Goal: Task Accomplishment & Management: Manage account settings

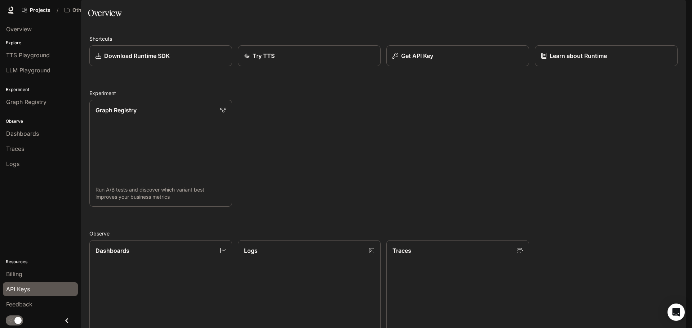
click at [27, 289] on span "API Keys" at bounding box center [18, 289] width 24 height 9
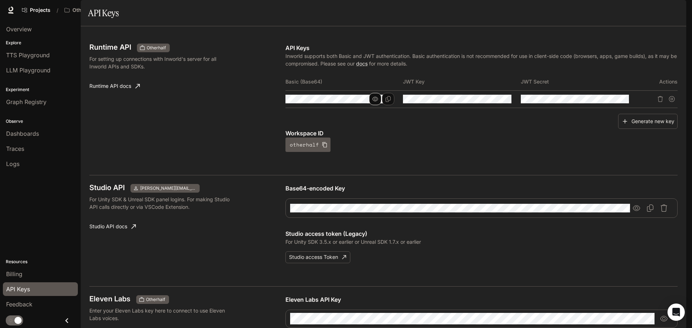
click at [375, 102] on icon "button" at bounding box center [375, 99] width 6 height 6
click at [491, 105] on button "button" at bounding box center [493, 99] width 12 height 12
click at [608, 102] on icon "button" at bounding box center [610, 99] width 6 height 6
click at [387, 102] on icon "Copy Basic (Base64)" at bounding box center [388, 99] width 6 height 6
click at [506, 102] on icon "Copy Key" at bounding box center [506, 99] width 6 height 6
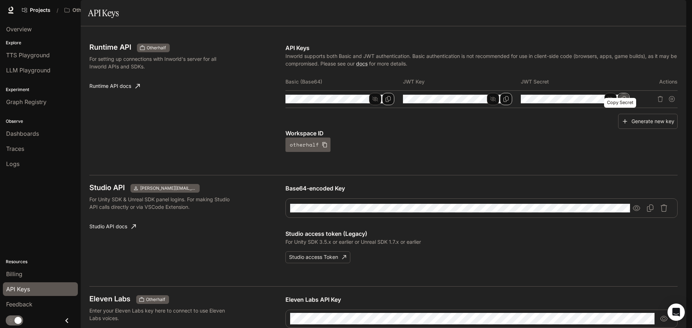
click at [621, 102] on icon "Copy Secret" at bounding box center [623, 99] width 6 height 6
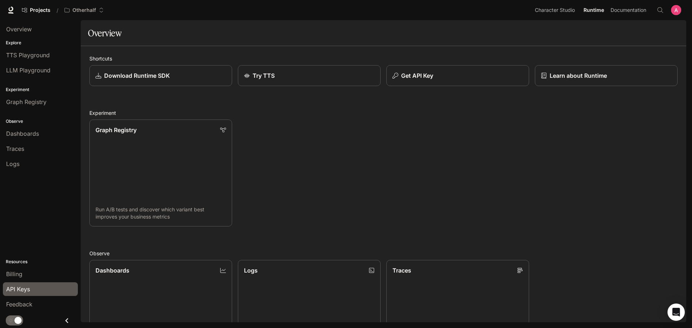
click at [30, 285] on span "API Keys" at bounding box center [18, 289] width 24 height 9
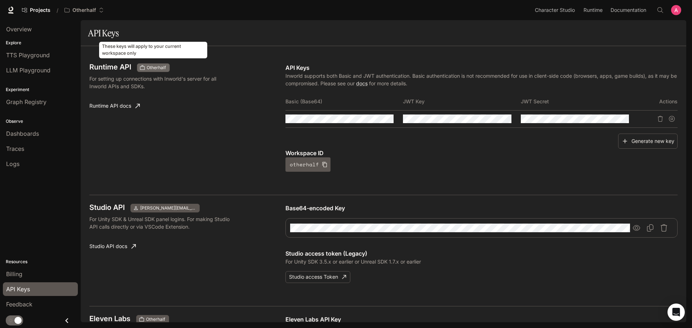
click at [156, 68] on span "Otherhalf" at bounding box center [156, 67] width 25 height 6
